Goal: Information Seeking & Learning: Learn about a topic

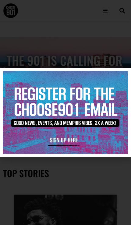
click at [36, 184] on div at bounding box center [65, 112] width 131 height 225
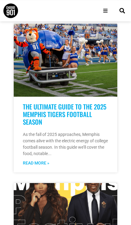
click at [105, 13] on div "Open/Close Menu" at bounding box center [105, 10] width 11 height 11
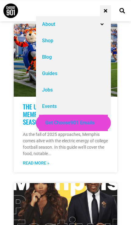
scroll to position [953, 0]
click at [117, 78] on link at bounding box center [66, 60] width 104 height 73
click at [85, 106] on div "Events" at bounding box center [73, 106] width 75 height 16
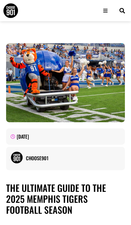
click at [103, 13] on icon "Open/Close Menu" at bounding box center [105, 10] width 4 height 5
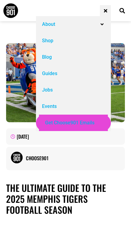
click at [70, 111] on div "Events" at bounding box center [73, 106] width 75 height 16
click at [65, 103] on div "Events" at bounding box center [73, 106] width 75 height 16
click at [56, 106] on div "Events" at bounding box center [49, 106] width 15 height 7
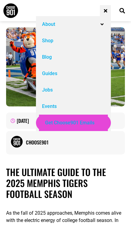
click at [44, 108] on div "Events" at bounding box center [49, 106] width 15 height 7
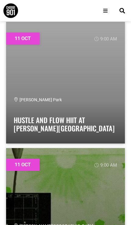
scroll to position [7678, 0]
click at [19, 115] on link "Hustle and Flow HIIT at [PERSON_NAME][GEOGRAPHIC_DATA]" at bounding box center [64, 124] width 101 height 19
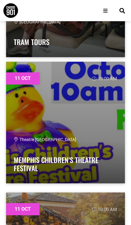
scroll to position [8785, 0]
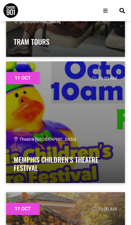
click at [22, 150] on div "Theatre Memphis Memphis Children’s Theatre Festival" at bounding box center [66, 155] width 104 height 39
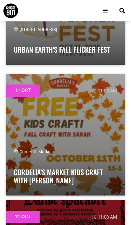
scroll to position [9924, 0]
click at [19, 160] on div "Cordelia's Market Cordelia’s Market Kids Craft With Sarah" at bounding box center [66, 168] width 104 height 39
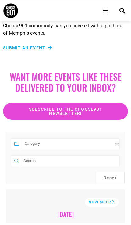
scroll to position [0, 0]
